Goal: Task Accomplishment & Management: Complete application form

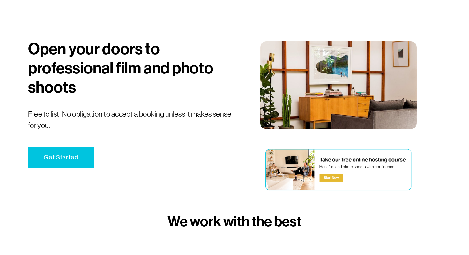
scroll to position [38, 0]
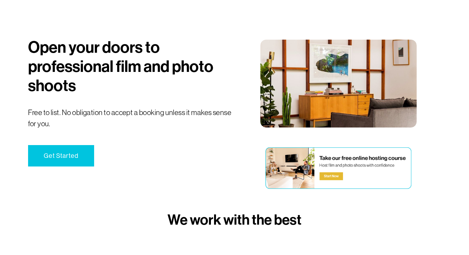
click at [75, 152] on link "Get Started" at bounding box center [61, 155] width 66 height 21
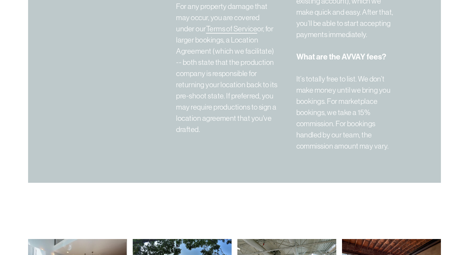
scroll to position [1916, 0]
